Goal: Task Accomplishment & Management: Use online tool/utility

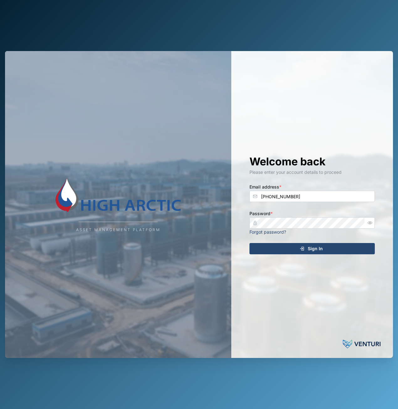
click at [313, 250] on span "Sign In" at bounding box center [315, 248] width 15 height 11
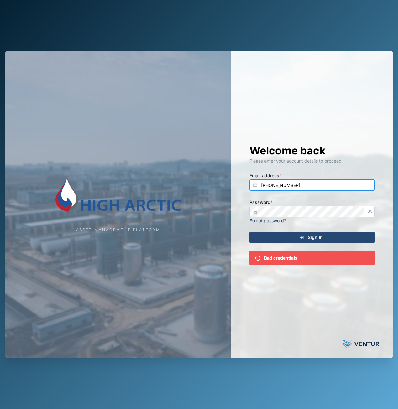
click at [305, 185] on input "+61 414 156 776" at bounding box center [311, 185] width 125 height 11
click at [321, 239] on span "Sign In" at bounding box center [315, 237] width 15 height 11
drag, startPoint x: 314, startPoint y: 185, endPoint x: 202, endPoint y: 183, distance: 112.2
click at [202, 183] on div "Asset Management Platform Welcome back Please enter your account details to pro…" at bounding box center [199, 204] width 388 height 307
type input "adam.kerepa@venturi.io"
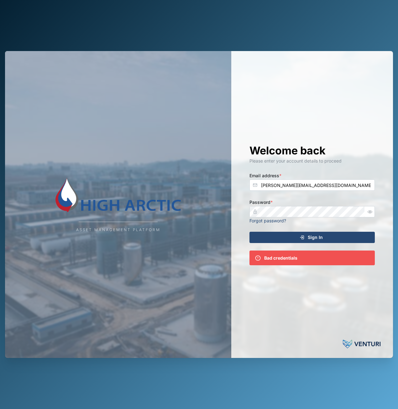
click at [315, 238] on span "Sign In" at bounding box center [315, 237] width 15 height 11
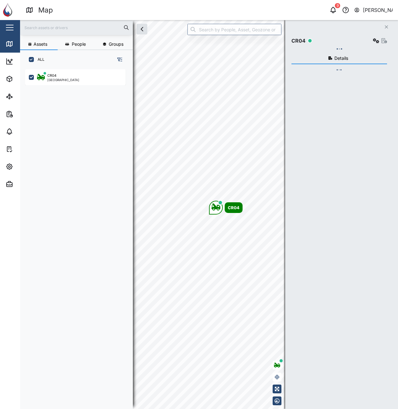
scroll to position [332, 98]
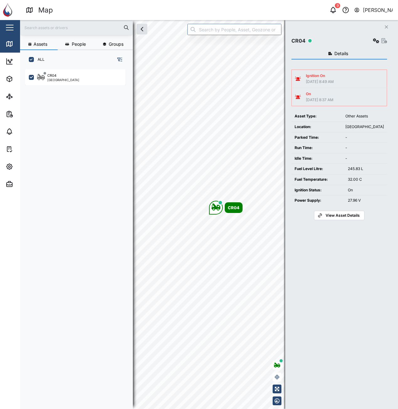
click at [331, 13] on icon "button" at bounding box center [333, 10] width 8 height 8
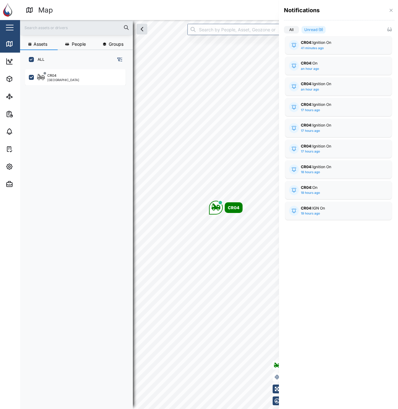
click at [263, 11] on div at bounding box center [199, 204] width 398 height 409
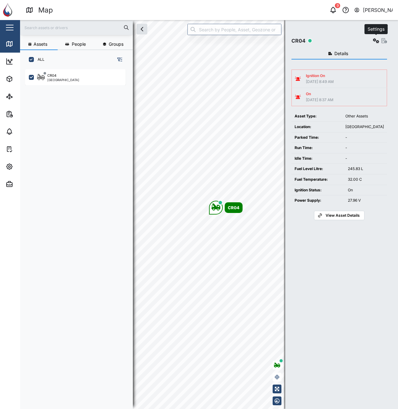
click at [375, 41] on icon "button" at bounding box center [376, 40] width 6 height 5
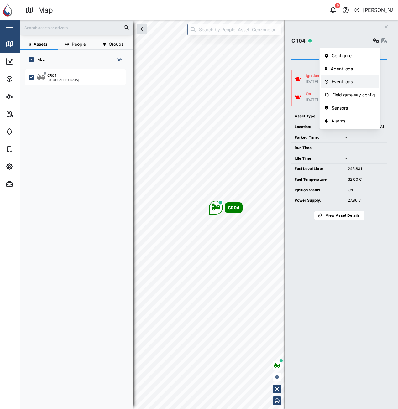
click at [357, 83] on div "Event logs" at bounding box center [353, 81] width 44 height 7
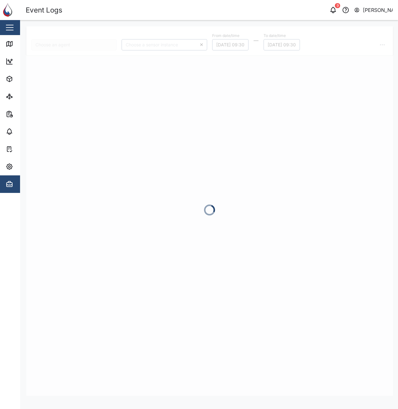
type input "CR04"
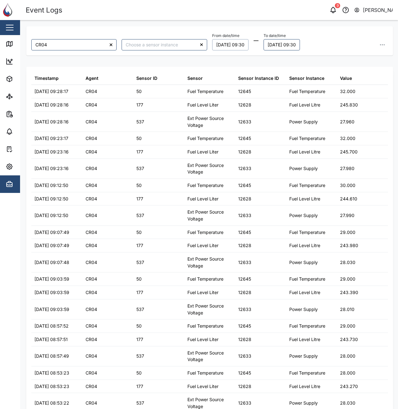
click at [247, 45] on button "19/08/2025 09:30" at bounding box center [230, 44] width 36 height 11
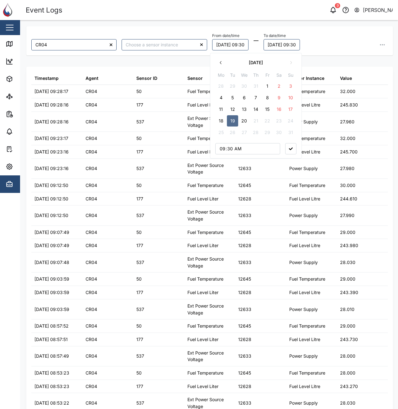
click at [278, 103] on td "16" at bounding box center [279, 109] width 12 height 12
click at [277, 98] on button "9" at bounding box center [278, 97] width 11 height 11
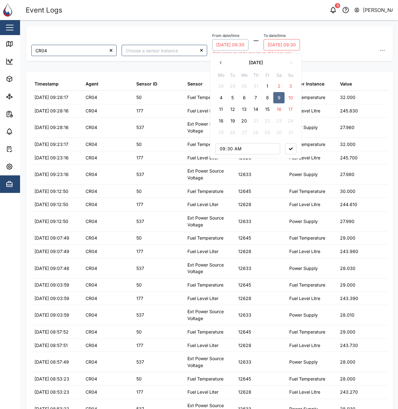
click at [287, 44] on button "20/08/2025 09:30" at bounding box center [281, 44] width 36 height 11
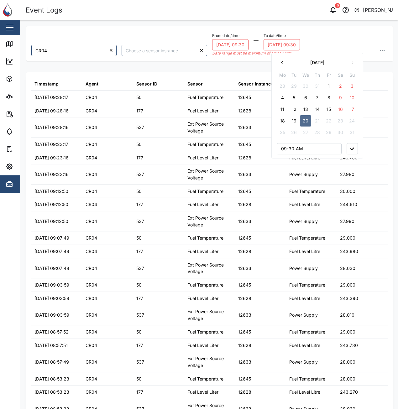
click at [341, 108] on button "16" at bounding box center [340, 109] width 11 height 11
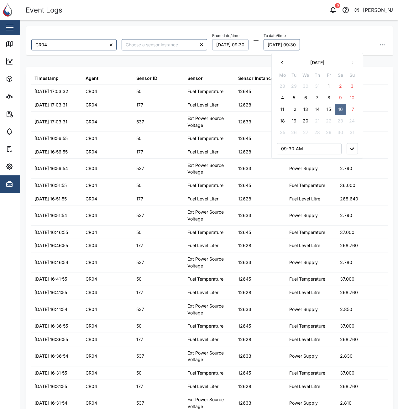
click at [338, 41] on div "From date/time 09/08/2025 09:30 To date/time 16/08/2025 09:30 August 2025 Mo Tu…" at bounding box center [300, 40] width 176 height 19
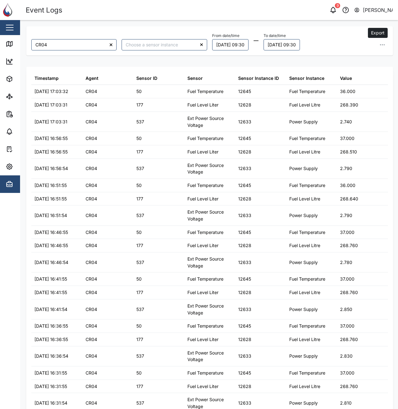
click at [377, 46] on button "button" at bounding box center [382, 44] width 11 height 11
click at [349, 84] on span "Export all as CSV" at bounding box center [331, 87] width 37 height 11
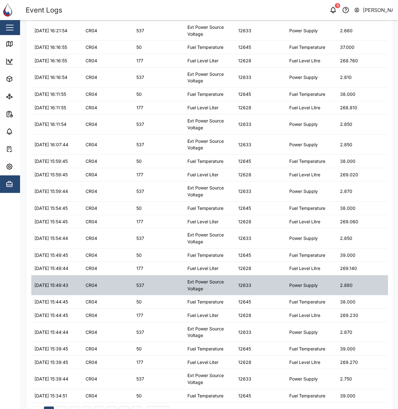
scroll to position [479, 0]
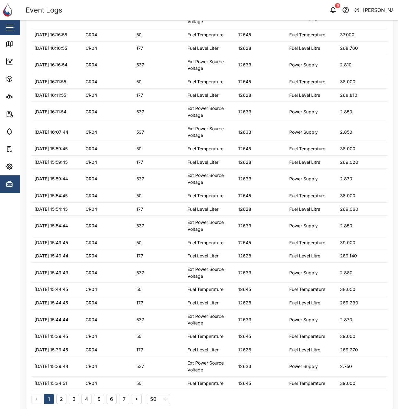
click at [123, 399] on button "7" at bounding box center [124, 399] width 10 height 10
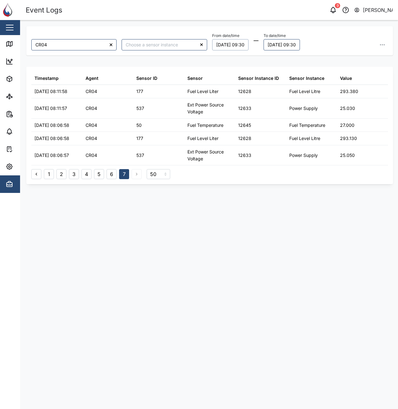
click at [248, 46] on button "09/08/2025 09:30" at bounding box center [230, 44] width 36 height 11
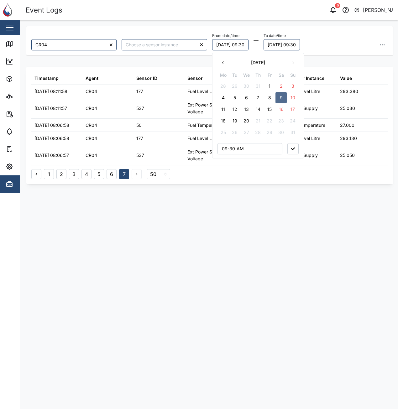
click at [283, 109] on button "16" at bounding box center [280, 109] width 11 height 11
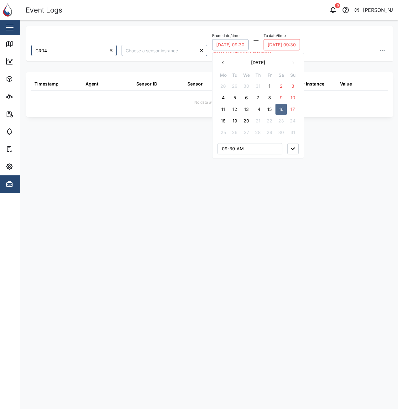
click at [300, 44] on button "16/08/2025 09:30" at bounding box center [281, 44] width 36 height 11
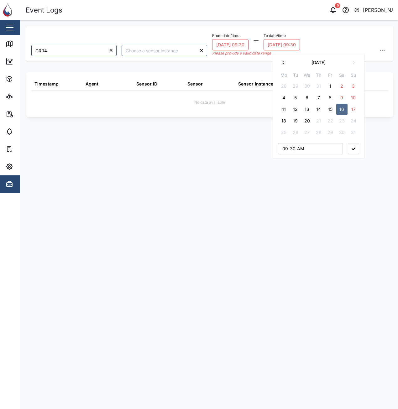
click at [308, 126] on button "20" at bounding box center [306, 120] width 11 height 11
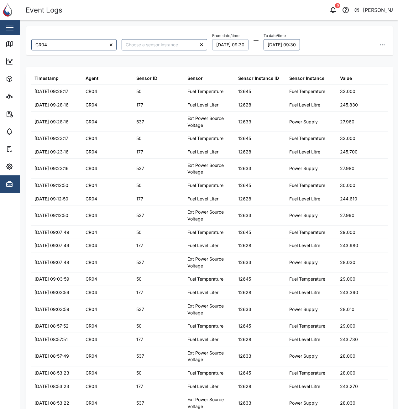
click at [352, 28] on div "CR04 From date/time 16/08/2025 09:30 To date/time 20/08/2025 09:30 August 2025 …" at bounding box center [209, 40] width 367 height 29
click at [247, 43] on button "16/08/2025 09:30" at bounding box center [230, 44] width 36 height 11
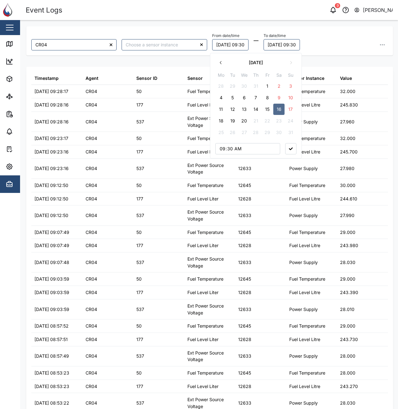
click at [243, 111] on button "13" at bounding box center [243, 109] width 11 height 11
click at [336, 41] on div "From date/time 13/08/2025 09:30 August 2025 Mo Tu We Th Fr Sa Su 28 29 30 31 1 …" at bounding box center [300, 40] width 176 height 19
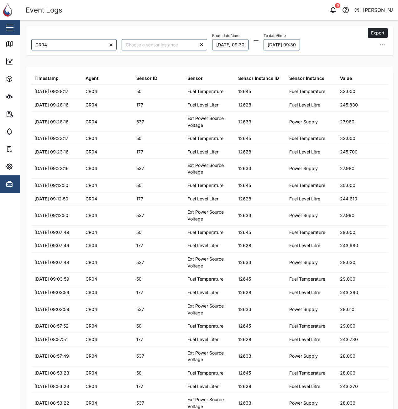
click at [381, 48] on button "button" at bounding box center [382, 44] width 11 height 11
click at [343, 86] on span "Export all as CSV" at bounding box center [331, 87] width 37 height 11
